Goal: Task Accomplishment & Management: Manage account settings

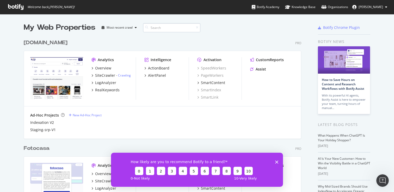
click at [169, 31] on input at bounding box center [171, 27] width 57 height 9
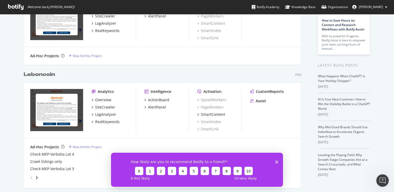
scroll to position [59, 0]
type input "leboncoin"
click at [279, 162] on div "How likely are you to recommend Botify to a friend? 0 1 2 3 4 5 6 7 8 9 10 0 - …" at bounding box center [197, 170] width 172 height 34
click at [276, 162] on icon "Fermer l'enquête" at bounding box center [276, 162] width 3 height 3
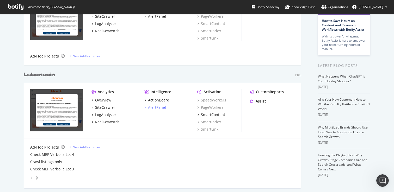
click at [147, 108] on div "AlertPanel" at bounding box center [155, 107] width 22 height 5
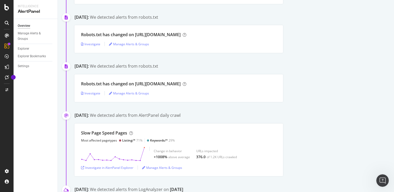
scroll to position [551, 0]
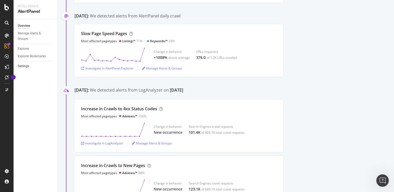
click at [30, 66] on link "Settings" at bounding box center [36, 66] width 36 height 5
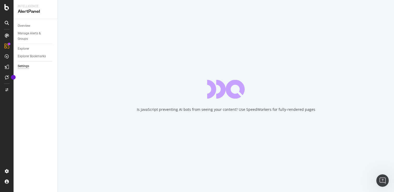
select select "03"
select select "30"
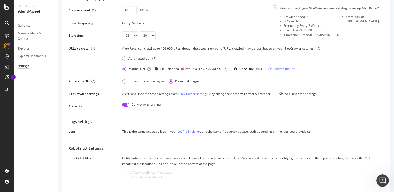
scroll to position [53, 0]
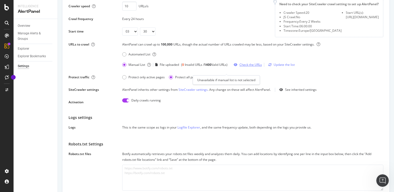
click at [251, 67] on div "Check the URLs" at bounding box center [251, 65] width 22 height 4
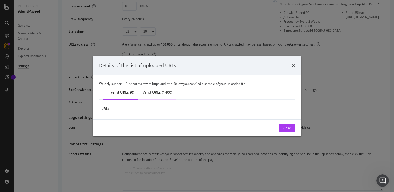
click at [168, 95] on div "Valid URLs (1400)" at bounding box center [158, 92] width 30 height 5
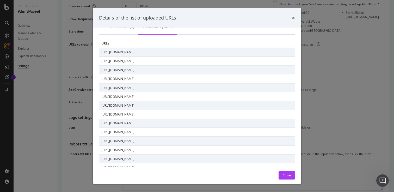
scroll to position [0, 0]
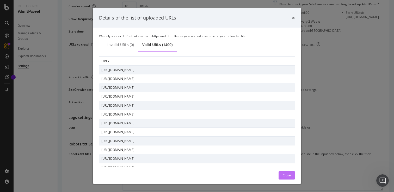
click at [291, 176] on button "Close" at bounding box center [287, 176] width 16 height 8
